Goal: Complete application form: Complete application form

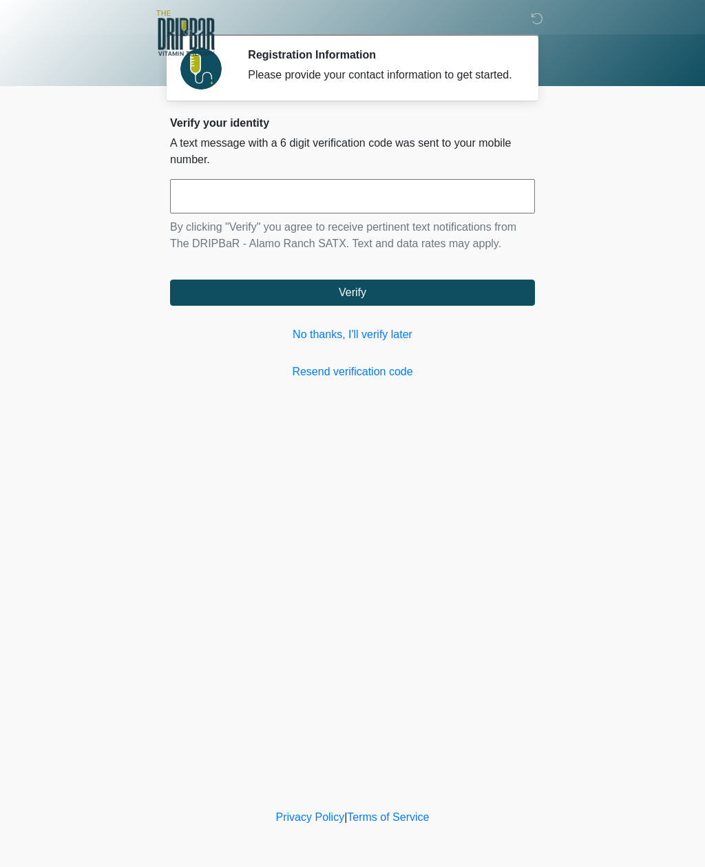
click at [417, 213] on input "text" at bounding box center [352, 196] width 365 height 34
type input "******"
click at [431, 306] on button "Verify" at bounding box center [352, 293] width 365 height 26
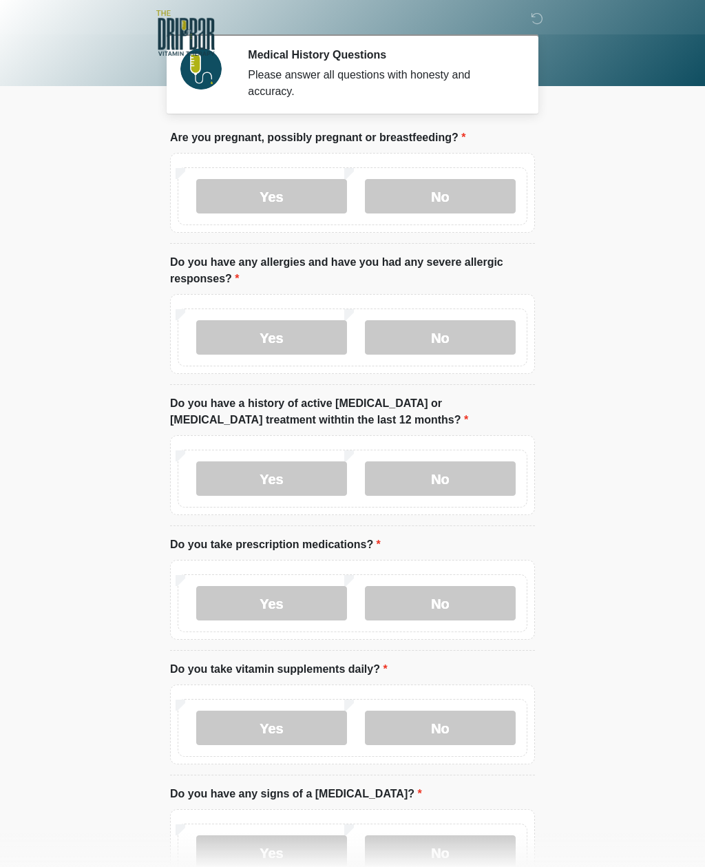
click at [453, 194] on label "No" at bounding box center [440, 196] width 151 height 34
click at [458, 324] on label "No" at bounding box center [440, 337] width 151 height 34
click at [294, 331] on label "Yes" at bounding box center [271, 337] width 151 height 34
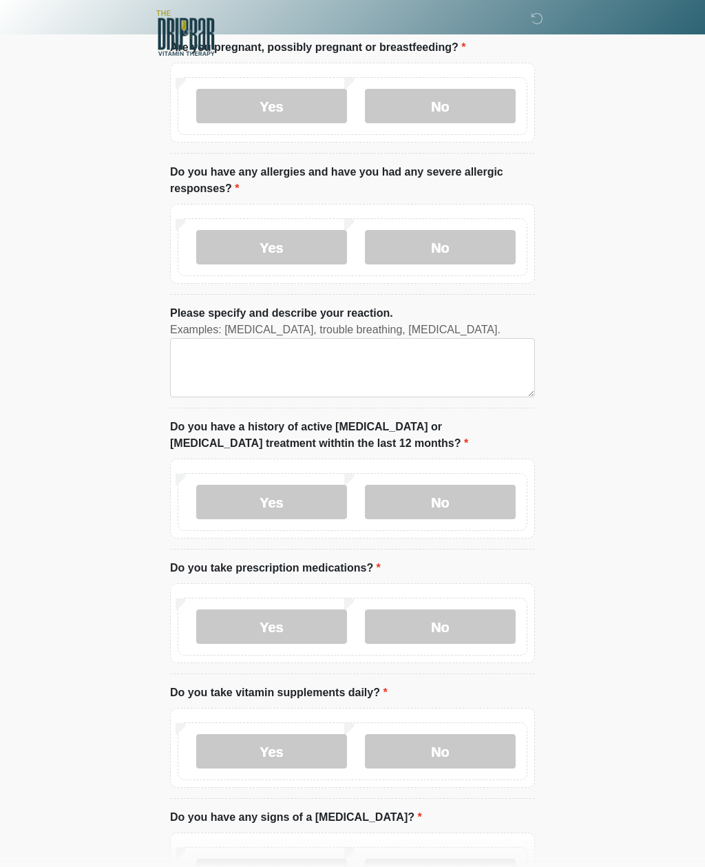
scroll to position [92, 0]
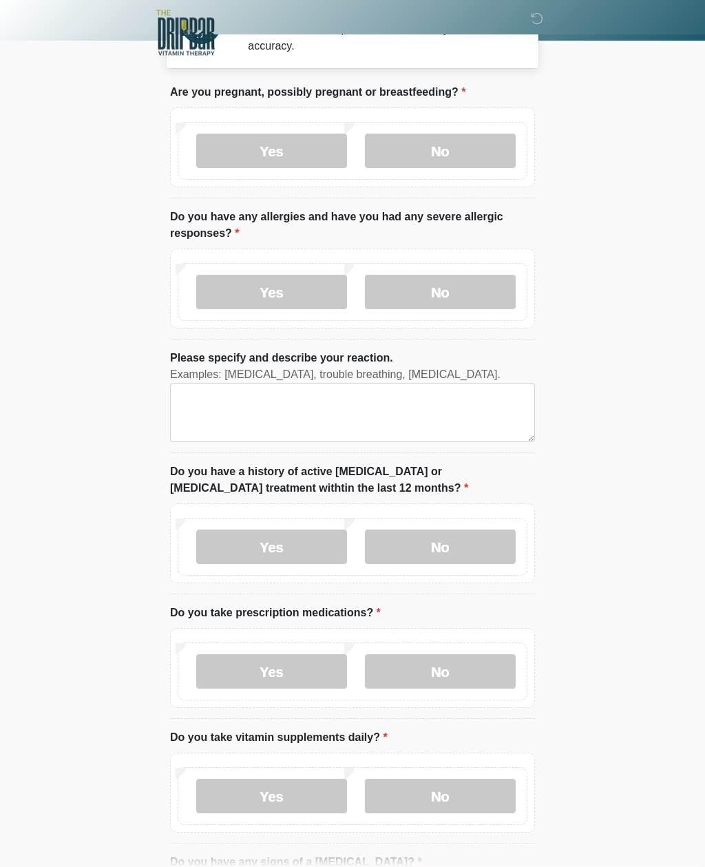
click at [459, 291] on label "No" at bounding box center [440, 292] width 151 height 34
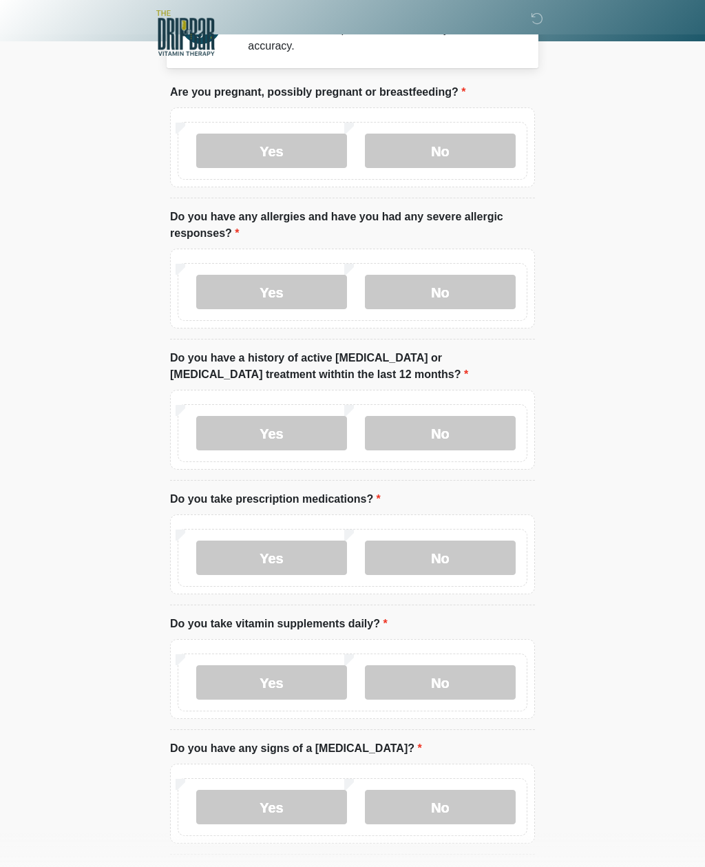
scroll to position [45, 0]
click at [442, 420] on label "No" at bounding box center [440, 434] width 151 height 34
click at [461, 558] on label "No" at bounding box center [440, 558] width 151 height 34
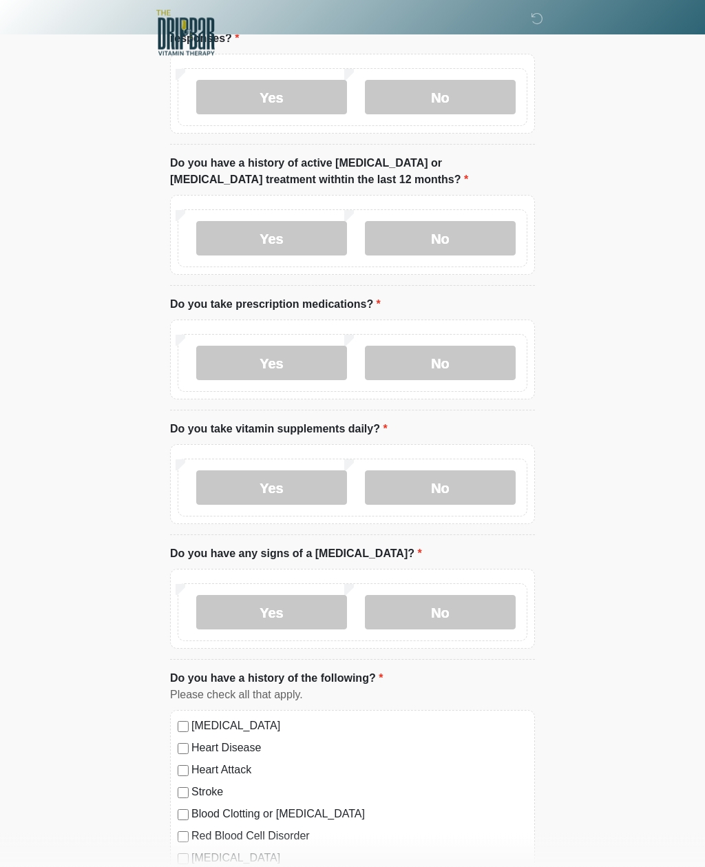
click at [306, 499] on label "Yes" at bounding box center [271, 488] width 151 height 34
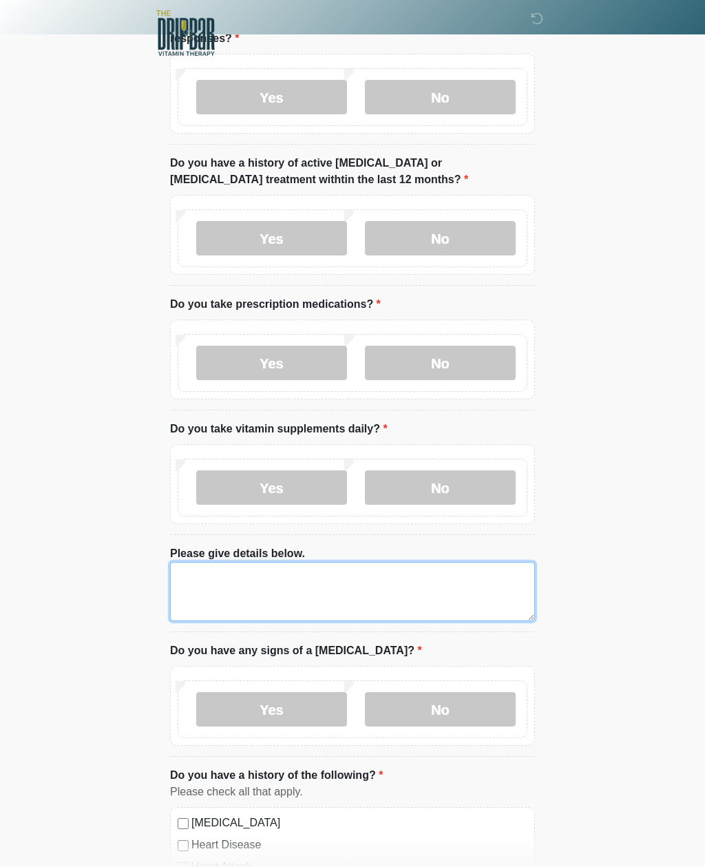
click at [355, 592] on textarea "Please give details below." at bounding box center [352, 591] width 365 height 59
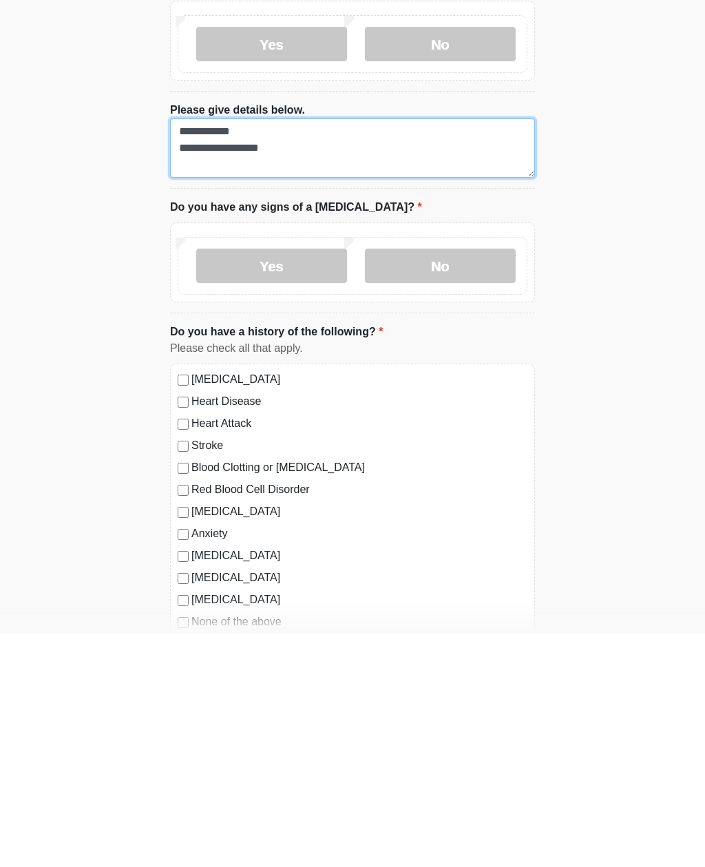
scroll to position [464, 0]
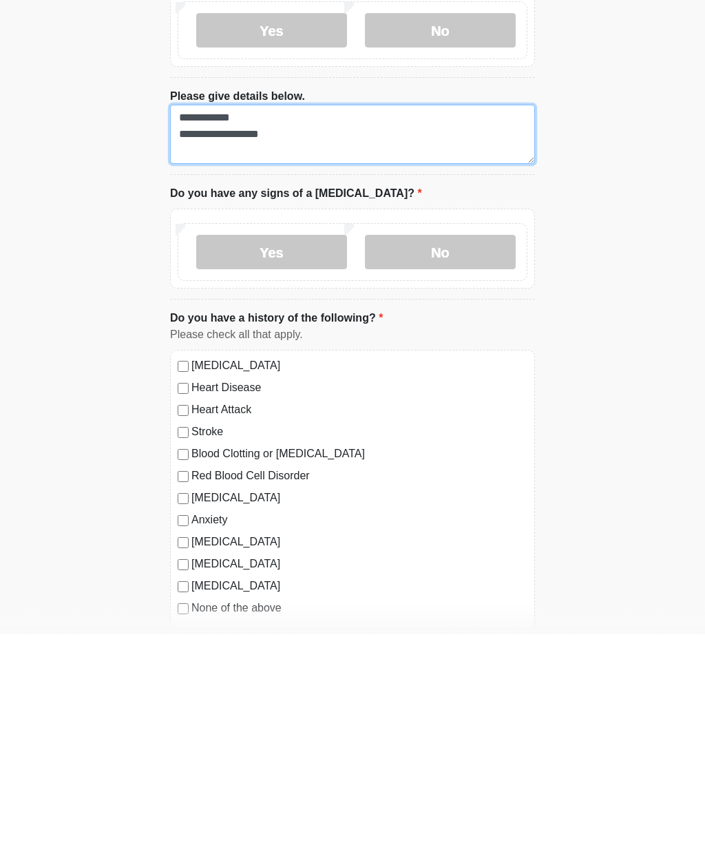
type textarea "**********"
click at [455, 468] on label "No" at bounding box center [440, 485] width 151 height 34
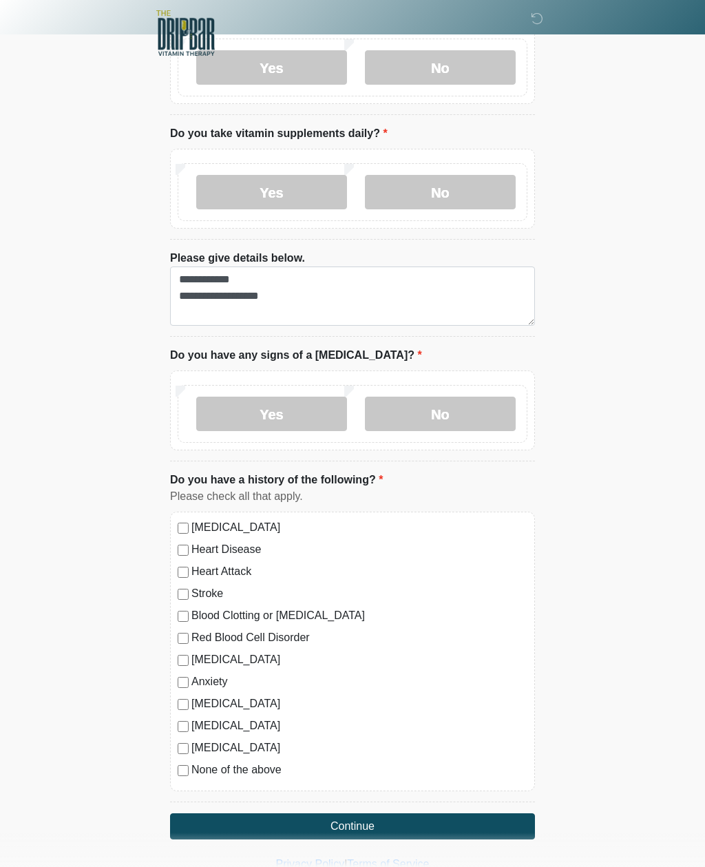
click at [193, 763] on label "None of the above" at bounding box center [359, 770] width 336 height 17
click at [286, 816] on button "Continue" at bounding box center [352, 826] width 365 height 26
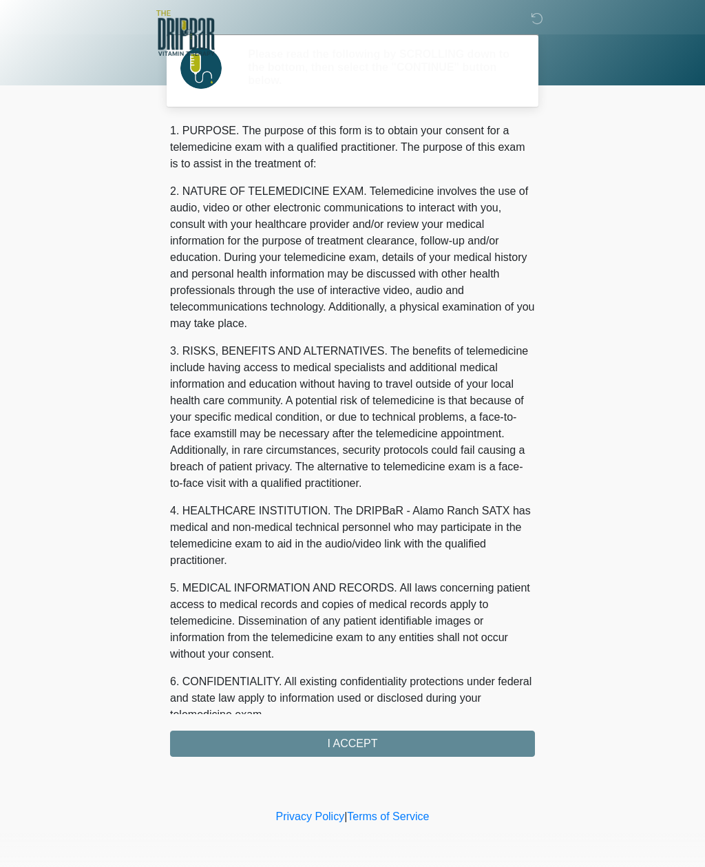
scroll to position [0, 0]
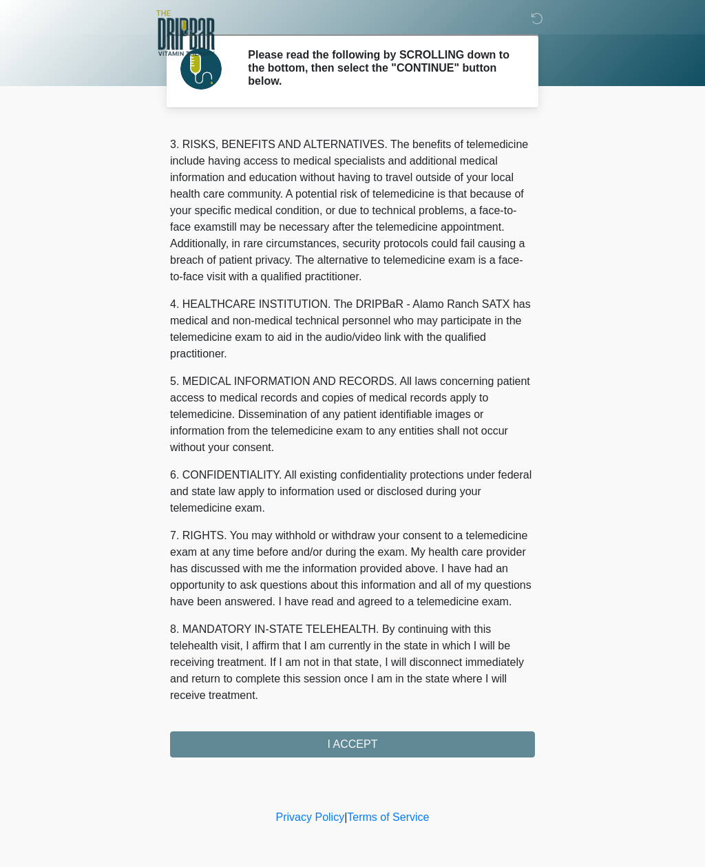
click at [537, 466] on div "This is the beginning of your virtual Good Faith Exam . ﻿﻿﻿﻿﻿﻿﻿﻿ This step is n…" at bounding box center [353, 440] width 386 height 634
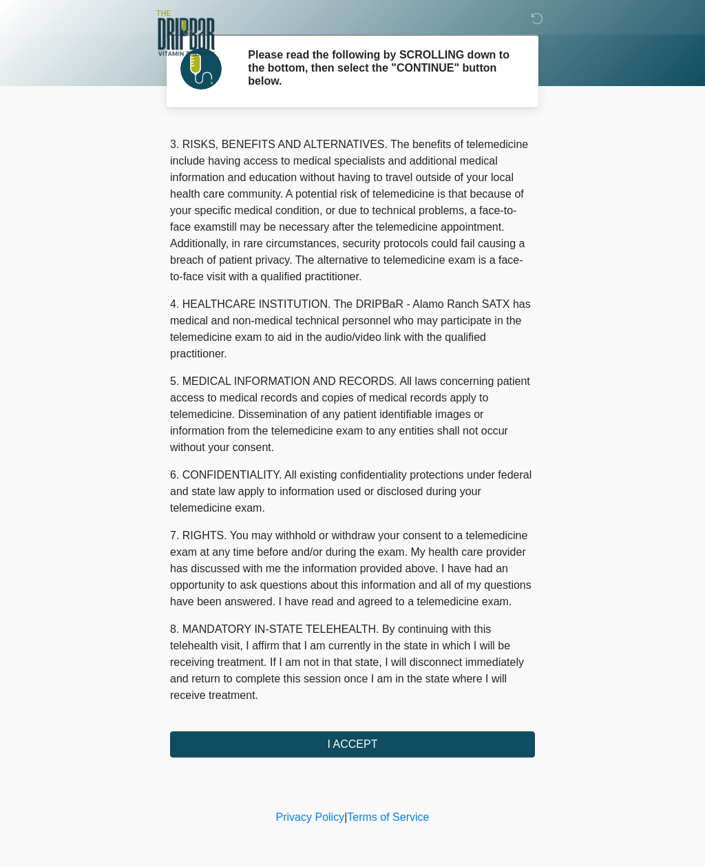
click at [346, 742] on button "I ACCEPT" at bounding box center [352, 744] width 365 height 26
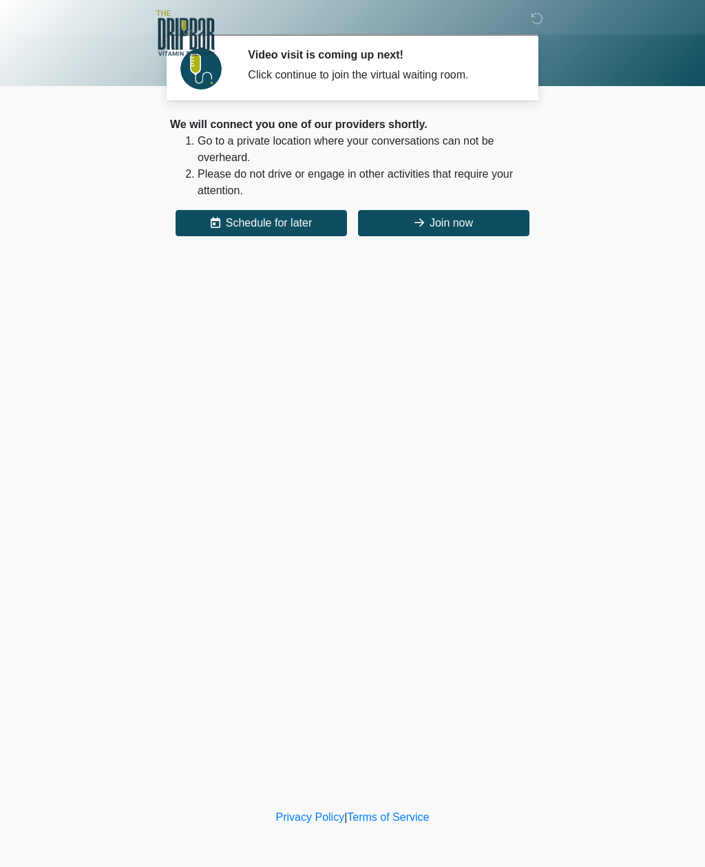
click at [446, 210] on button "Join now" at bounding box center [443, 223] width 171 height 26
